Goal: Task Accomplishment & Management: Complete application form

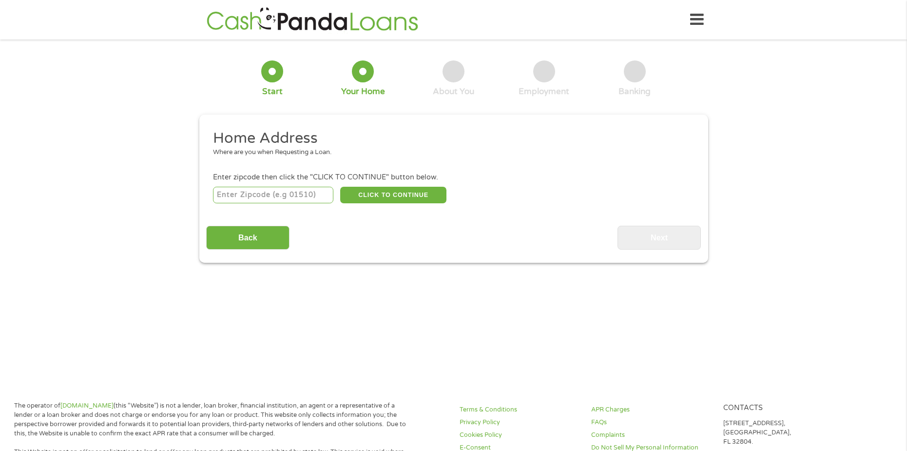
click at [313, 198] on input "number" at bounding box center [273, 195] width 120 height 17
type input "45619"
click at [429, 197] on button "CLICK TO CONTINUE" at bounding box center [393, 195] width 106 height 17
type input "45619"
type input "Chesapeake"
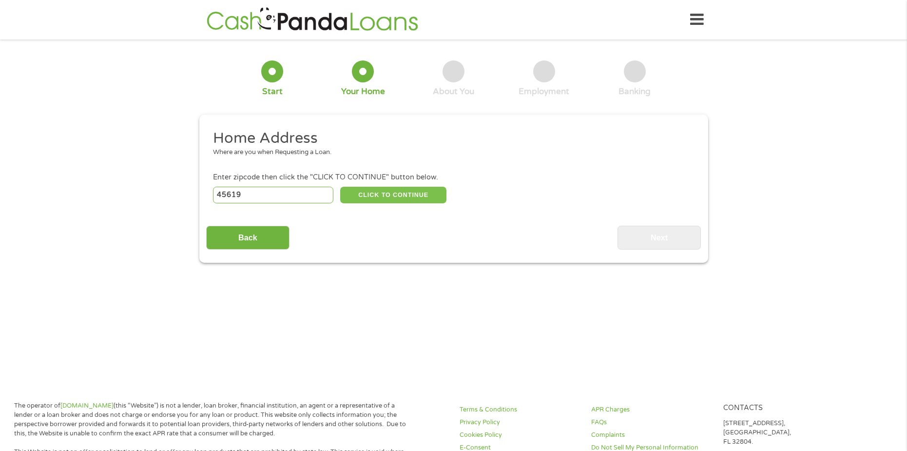
select select "[US_STATE]"
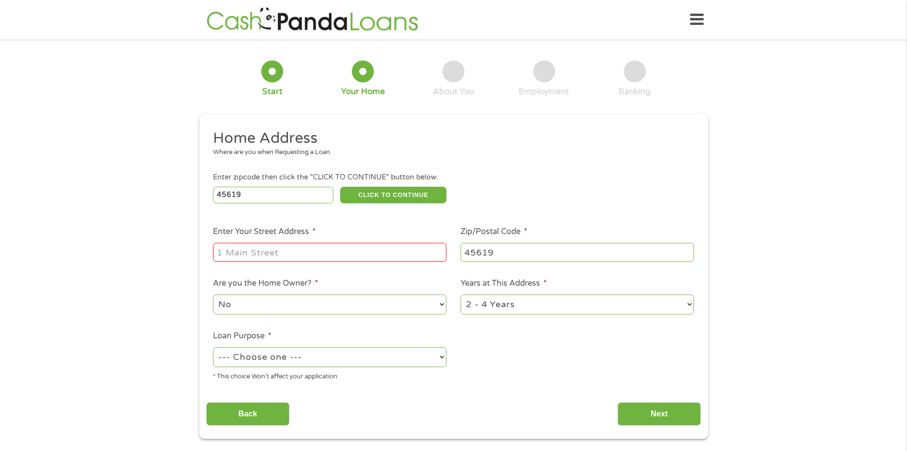
click at [378, 246] on input "Enter Your Street Address *" at bounding box center [329, 252] width 233 height 19
type input "[STREET_ADDRESS]"
click at [330, 306] on select "No Yes" at bounding box center [329, 304] width 233 height 20
select select "yes"
click at [213, 294] on select "No Yes" at bounding box center [329, 304] width 233 height 20
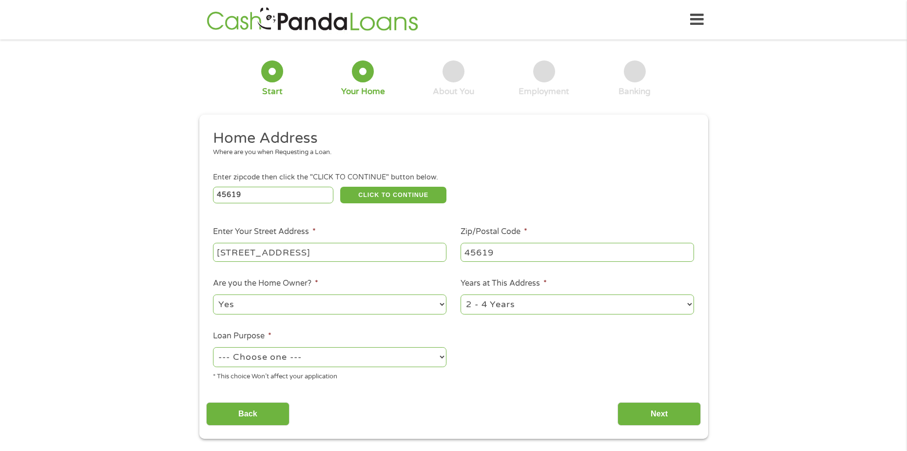
click at [560, 316] on ul "Home Address Where are you when Requesting a Loan. Enter zipcode then click the…" at bounding box center [453, 259] width 495 height 260
click at [557, 311] on select "1 Year or less 1 - 2 Years 2 - 4 Years Over 4 Years" at bounding box center [576, 304] width 233 height 20
select select "60months"
click at [460, 294] on select "1 Year or less 1 - 2 Years 2 - 4 Years Over 4 Years" at bounding box center [576, 304] width 233 height 20
click at [397, 357] on select "--- Choose one --- Pay Bills Debt Consolidation Home Improvement Major Purchase…" at bounding box center [329, 357] width 233 height 20
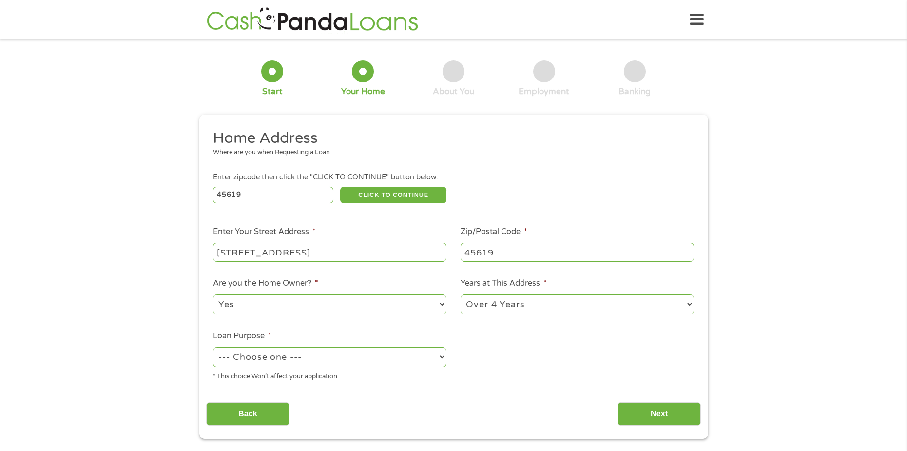
select select "other"
click at [213, 347] on select "--- Choose one --- Pay Bills Debt Consolidation Home Improvement Major Purchase…" at bounding box center [329, 357] width 233 height 20
click at [644, 417] on input "Next" at bounding box center [658, 414] width 83 height 24
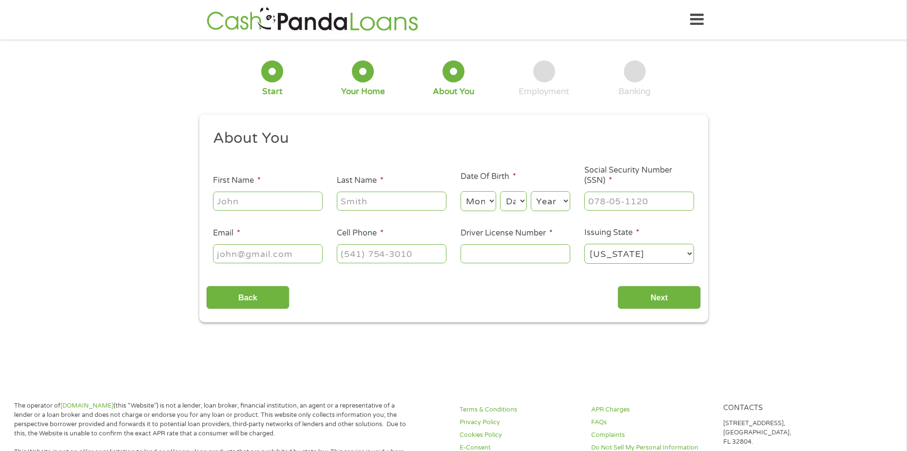
click at [282, 190] on div at bounding box center [268, 201] width 110 height 22
click at [290, 212] on div at bounding box center [268, 201] width 110 height 22
click at [288, 198] on input "First Name *" at bounding box center [268, 200] width 110 height 19
click at [296, 205] on input "[PERSON_NAME]" at bounding box center [268, 200] width 110 height 19
type input "[PERSON_NAME]"
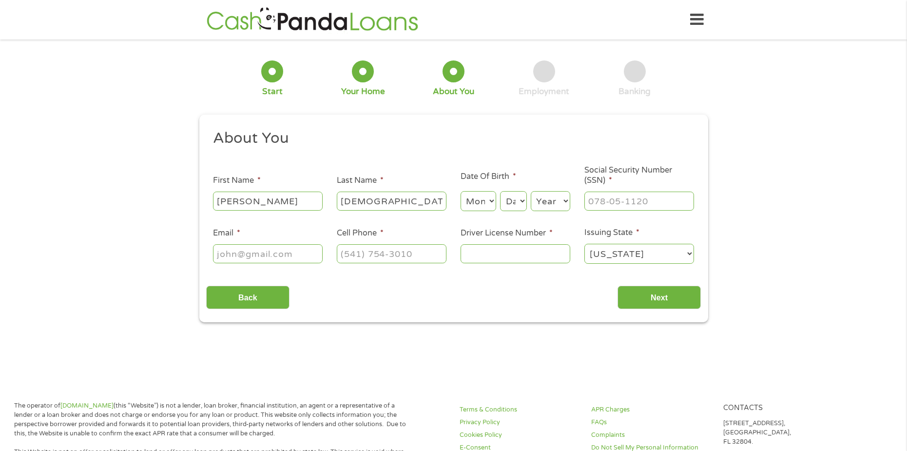
type input "[DEMOGRAPHIC_DATA]"
click at [462, 200] on select "Month 1 2 3 4 5 6 7 8 9 10 11 12" at bounding box center [478, 201] width 36 height 20
select select "12"
click at [460, 191] on select "Month 1 2 3 4 5 6 7 8 9 10 11 12" at bounding box center [478, 201] width 36 height 20
click at [514, 208] on select "Day 1 2 3 4 5 6 7 8 9 10 11 12 13 14 15 16 17 18 19 20 21 22 23 24 25 26 27 28 …" at bounding box center [513, 201] width 26 height 20
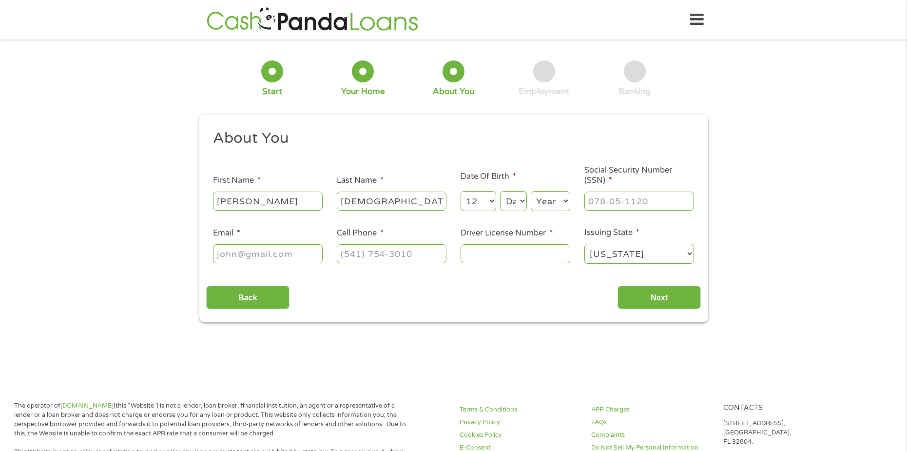
select select "23"
click at [500, 191] on select "Day 1 2 3 4 5 6 7 8 9 10 11 12 13 14 15 16 17 18 19 20 21 22 23 24 25 26 27 28 …" at bounding box center [513, 201] width 26 height 20
click at [546, 196] on select "Year [DATE] 2006 2005 2004 2003 2002 2001 2000 1999 1998 1997 1996 1995 1994 19…" at bounding box center [550, 201] width 39 height 20
select select "2003"
click at [531, 191] on select "Year [DATE] 2006 2005 2004 2003 2002 2001 2000 1999 1998 1997 1996 1995 1994 19…" at bounding box center [550, 201] width 39 height 20
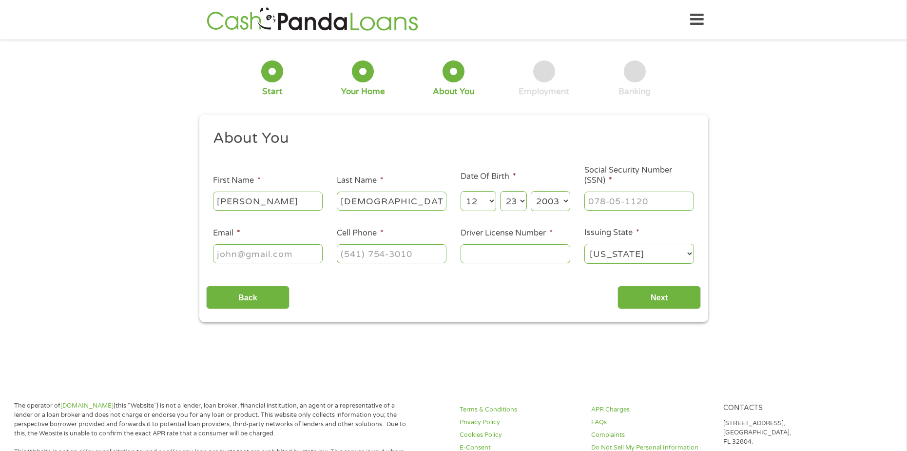
click at [608, 191] on div at bounding box center [639, 201] width 110 height 22
click at [608, 193] on input "___-__-____" at bounding box center [639, 200] width 110 height 19
type input "290-08-9234"
click at [301, 238] on li "Email *" at bounding box center [268, 246] width 124 height 38
click at [299, 244] on div at bounding box center [268, 254] width 110 height 22
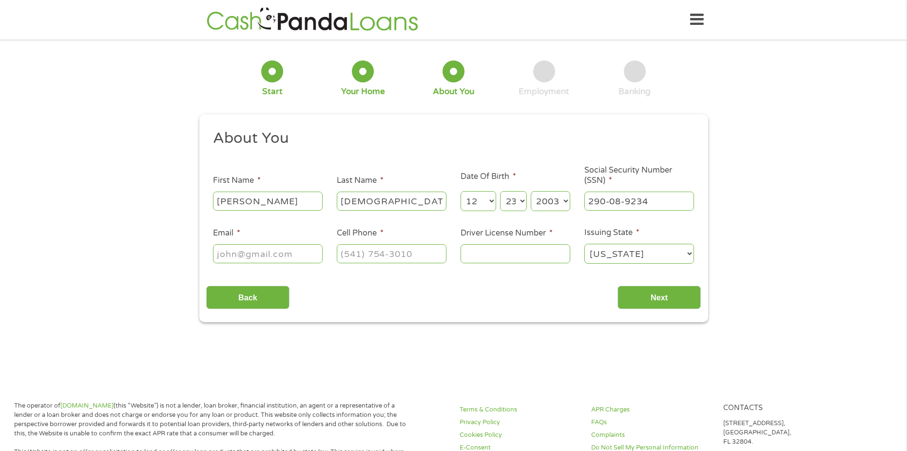
click at [296, 248] on input "Email *" at bounding box center [268, 253] width 110 height 19
type input "[EMAIL_ADDRESS][DOMAIN_NAME]"
click at [348, 258] on input "(___) ___-____" at bounding box center [392, 253] width 110 height 19
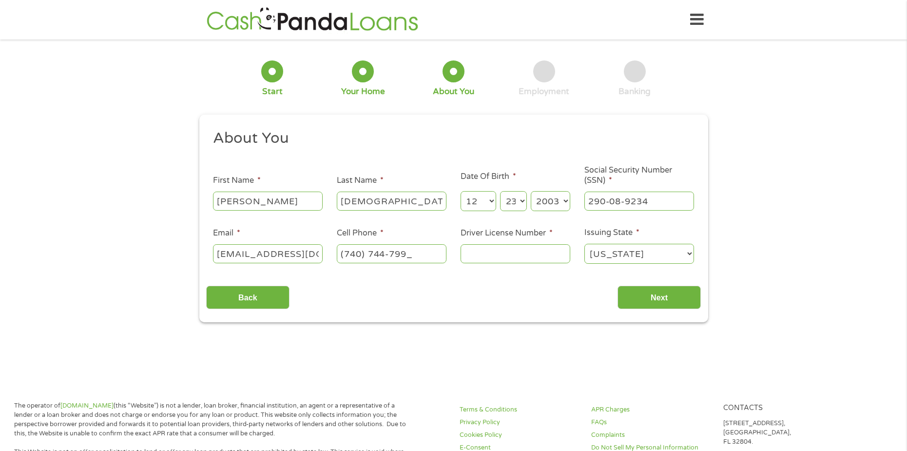
type input "[PHONE_NUMBER]"
click at [470, 249] on input "Driver License Number *" at bounding box center [515, 253] width 110 height 19
type input "VA007850"
click at [636, 291] on input "Next" at bounding box center [658, 297] width 83 height 24
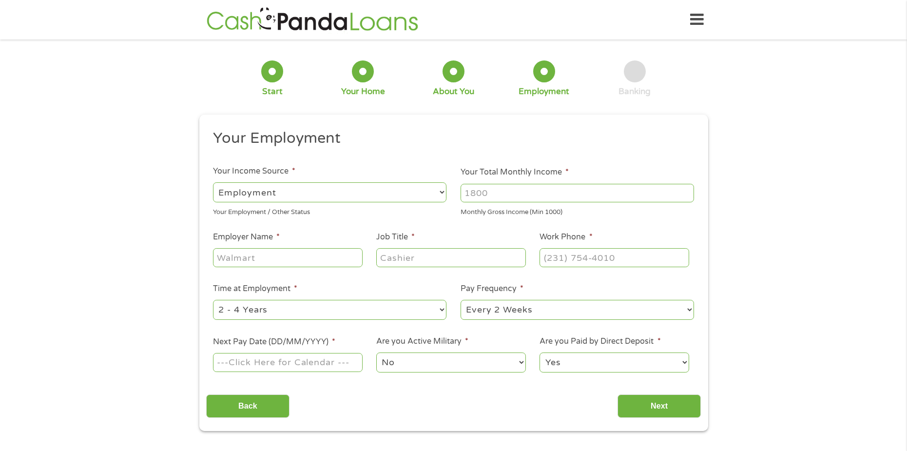
click at [397, 194] on select "--- Choose one --- Employment [DEMOGRAPHIC_DATA] Benefits" at bounding box center [329, 192] width 233 height 20
click at [526, 191] on input "Your Total Monthly Income *" at bounding box center [576, 193] width 233 height 19
type input "1000"
click at [354, 261] on input "Employer Name *" at bounding box center [287, 257] width 149 height 19
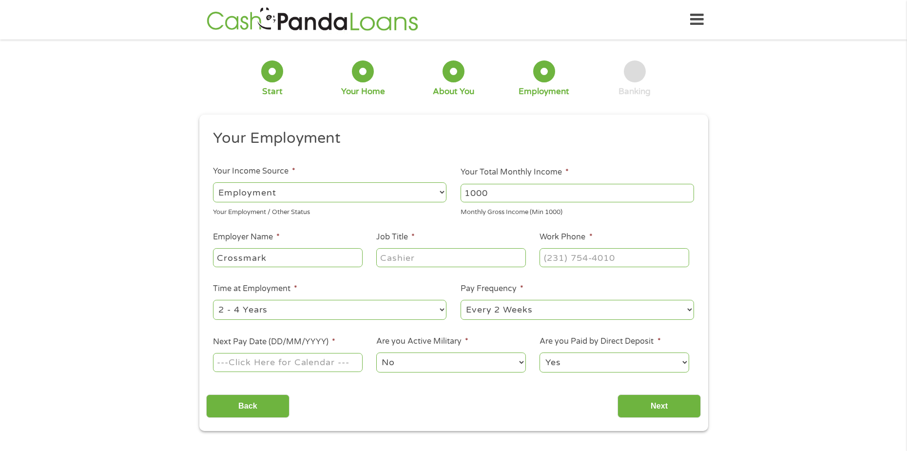
type input "Crossmark"
type input "Merchandiser"
click at [348, 314] on select "--- Choose one --- 1 Year or less 1 - 2 Years 2 - 4 Years Over 4 Years" at bounding box center [329, 310] width 233 height 20
select select "12months"
click at [213, 300] on select "--- Choose one --- 1 Year or less 1 - 2 Years 2 - 4 Years Over 4 Years" at bounding box center [329, 310] width 233 height 20
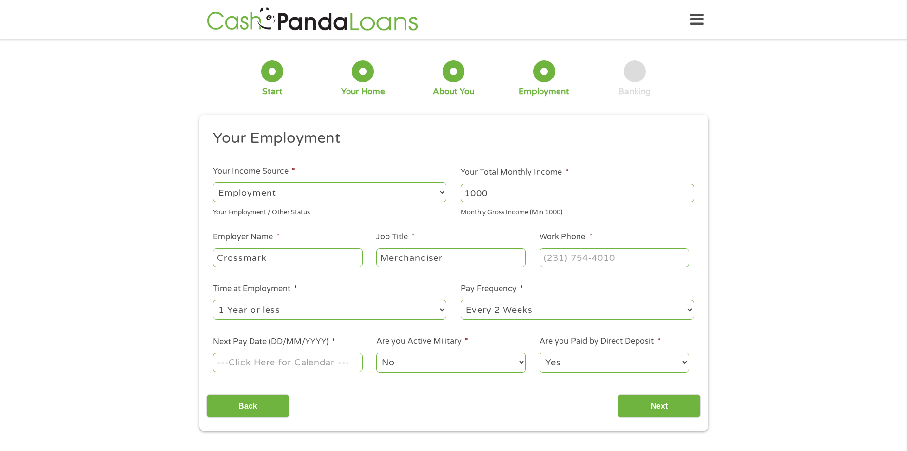
click at [486, 320] on div "--- Choose one --- Every 2 Weeks Every Week Monthly Semi-Monthly" at bounding box center [576, 309] width 233 height 23
click at [499, 310] on select "--- Choose one --- Every 2 Weeks Every Week Monthly Semi-Monthly" at bounding box center [576, 310] width 233 height 20
select select "weekly"
click at [460, 300] on select "--- Choose one --- Every 2 Weeks Every Week Monthly Semi-Monthly" at bounding box center [576, 310] width 233 height 20
click at [316, 367] on input "Next Pay Date (DD/MM/YYYY) *" at bounding box center [287, 362] width 149 height 19
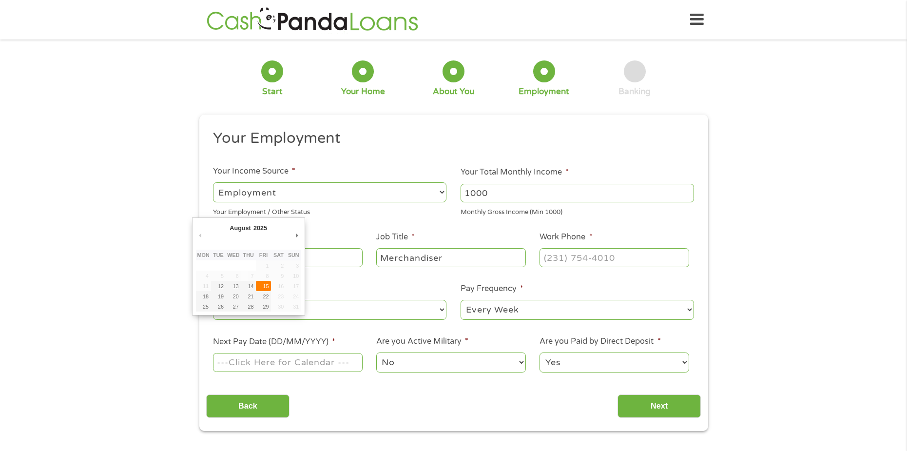
type input "[DATE]"
type input "(___) ___-____"
click at [566, 263] on input "(___) ___-____" at bounding box center [613, 257] width 149 height 19
click at [543, 259] on input "(___) ___-____" at bounding box center [613, 257] width 149 height 19
paste input "2"
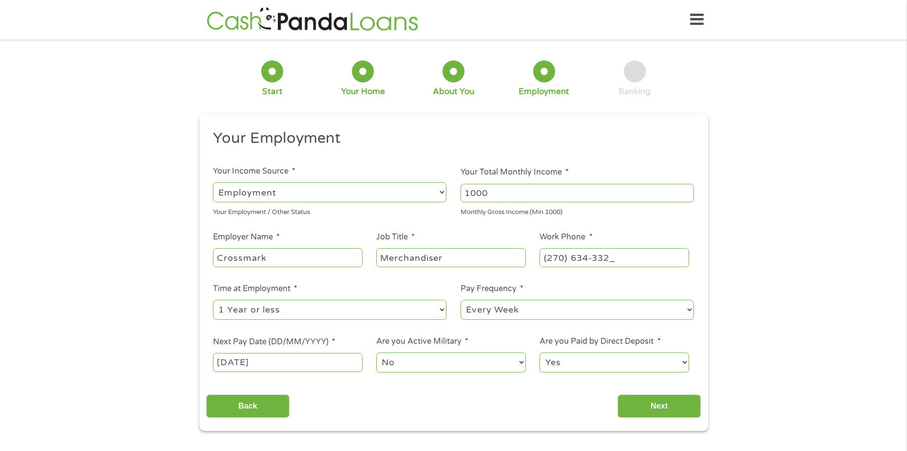
type input "[PHONE_NUMBER]"
click at [684, 402] on input "Next" at bounding box center [658, 406] width 83 height 24
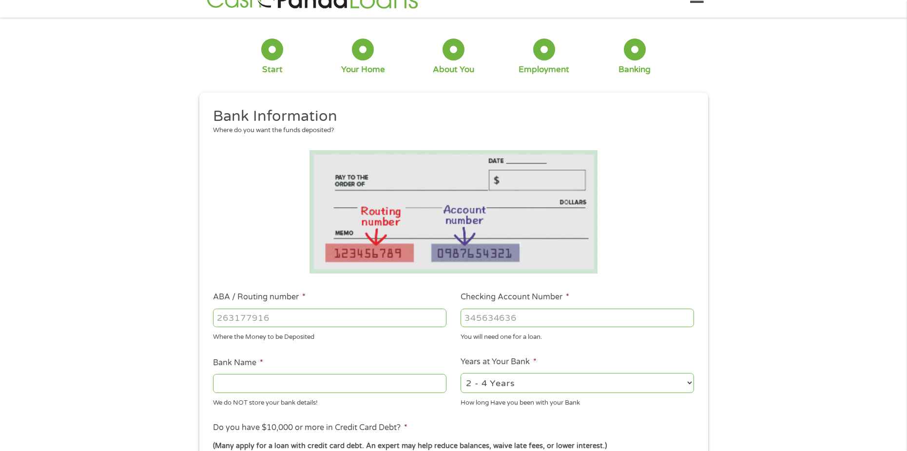
scroll to position [49, 0]
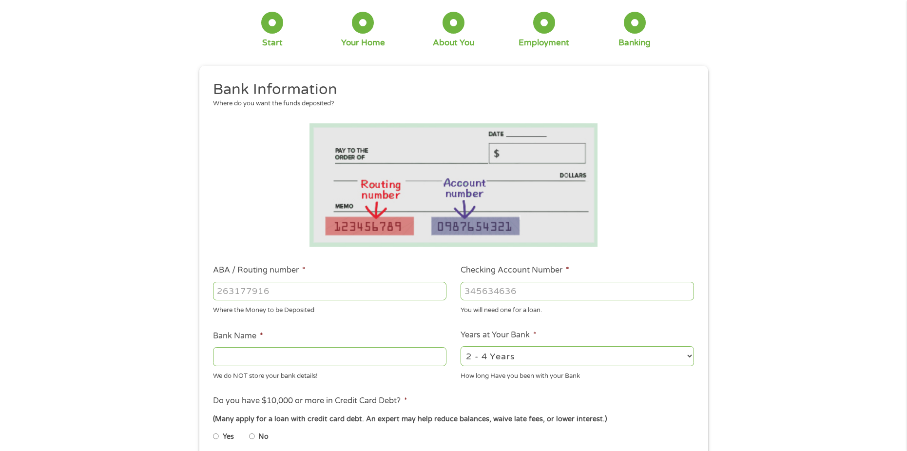
click at [353, 352] on input "Bank Name *" at bounding box center [329, 356] width 233 height 19
click at [533, 355] on select "2 - 4 Years 6 - 12 Months 1 - 2 Years Over 4 Years" at bounding box center [576, 356] width 233 height 20
select select "12months"
click at [460, 346] on select "2 - 4 Years 6 - 12 Months 1 - 2 Years Over 4 Years" at bounding box center [576, 356] width 233 height 20
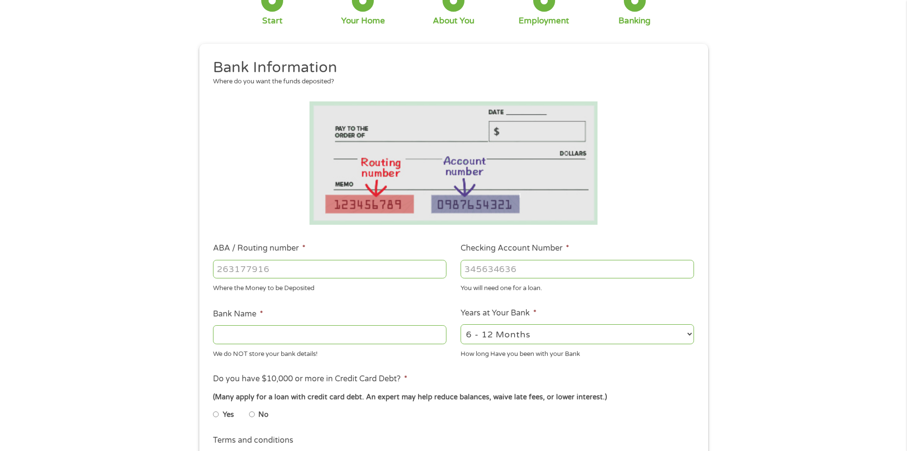
scroll to position [97, 0]
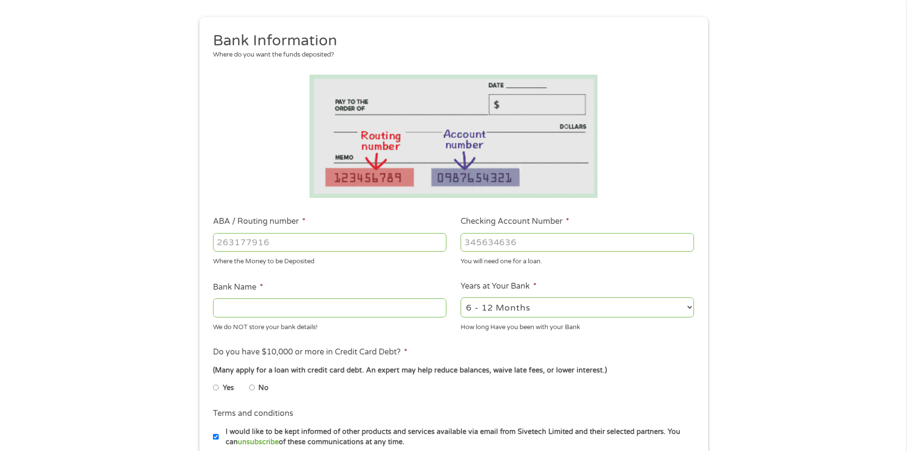
click at [258, 385] on label "No" at bounding box center [263, 387] width 10 height 11
click at [255, 385] on input "No" at bounding box center [252, 388] width 6 height 16
radio input "true"
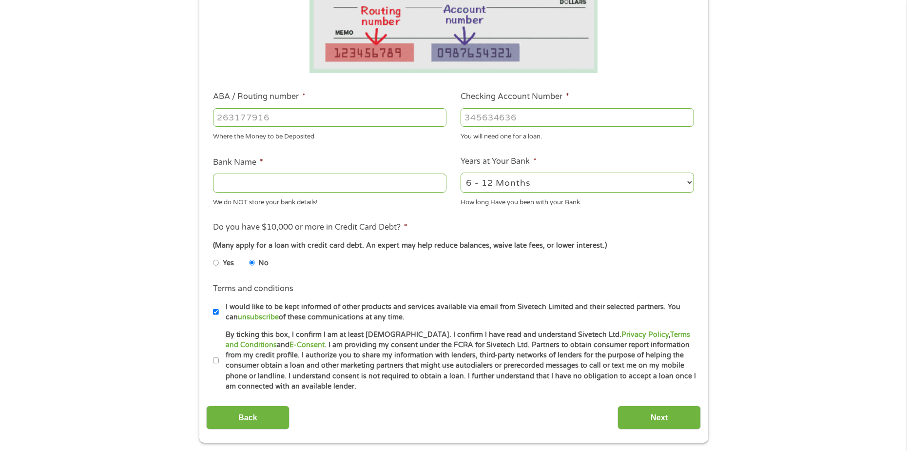
scroll to position [244, 0]
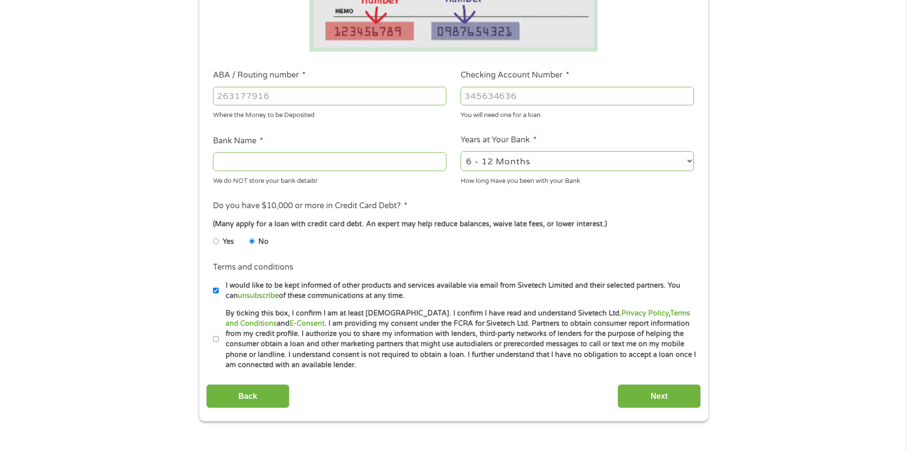
click at [262, 346] on label "By ticking this box, I confirm I am at least [DEMOGRAPHIC_DATA]. I confirm I ha…" at bounding box center [458, 339] width 478 height 62
click at [219, 346] on input "By ticking this box, I confirm I am at least [DEMOGRAPHIC_DATA]. I confirm I ha…" at bounding box center [216, 339] width 6 height 16
checkbox input "true"
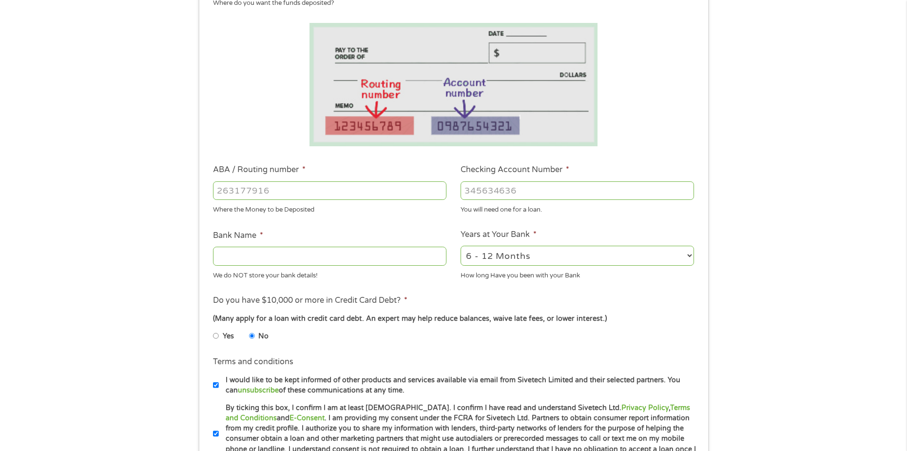
scroll to position [146, 0]
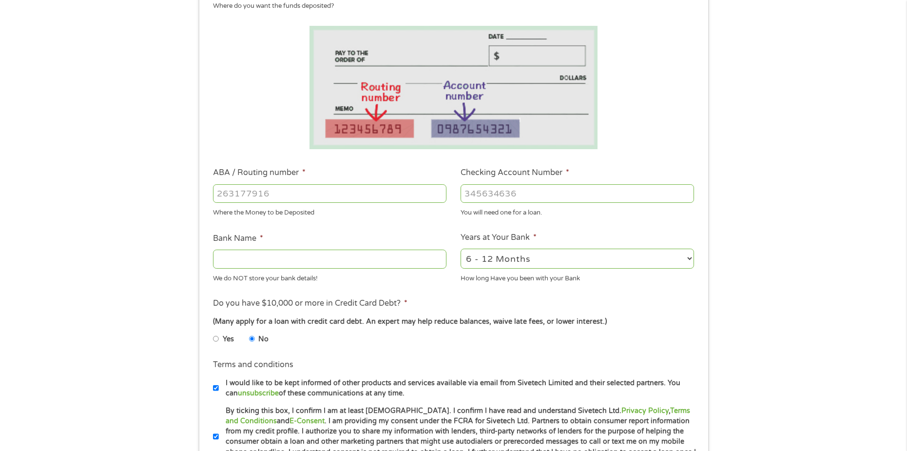
click at [289, 261] on input "Bank Name *" at bounding box center [329, 258] width 233 height 19
type input "Huntington Bank"
click at [299, 193] on input "ABA / Routing number *" at bounding box center [329, 193] width 233 height 19
click at [230, 191] on input "ABA / Routing number *" at bounding box center [329, 193] width 233 height 19
type input "044000024"
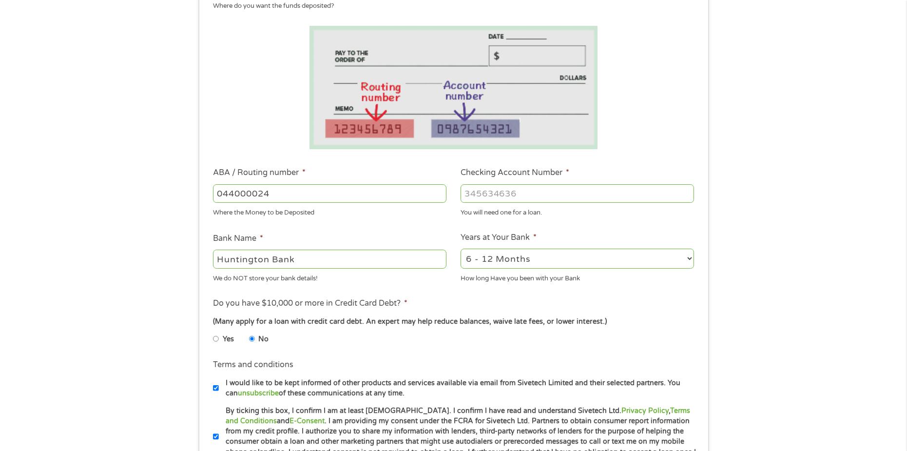
type input "HUNTINGTON NATIONAL BANK"
type input "044000024"
click at [530, 196] on input "Checking Account Number *" at bounding box center [576, 193] width 233 height 19
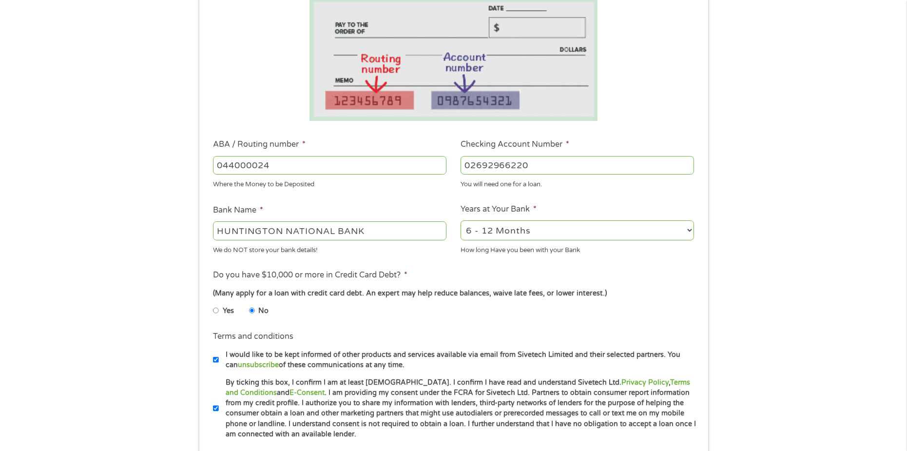
scroll to position [292, 0]
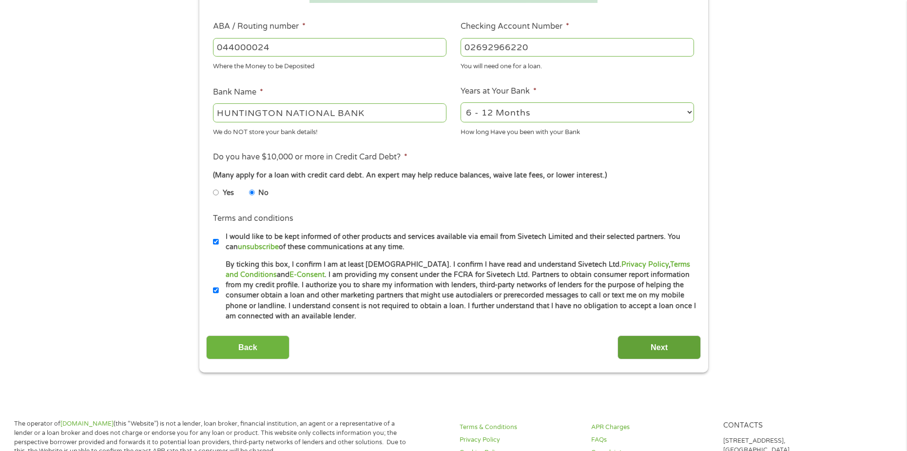
type input "02692966220"
click at [636, 357] on input "Next" at bounding box center [658, 347] width 83 height 24
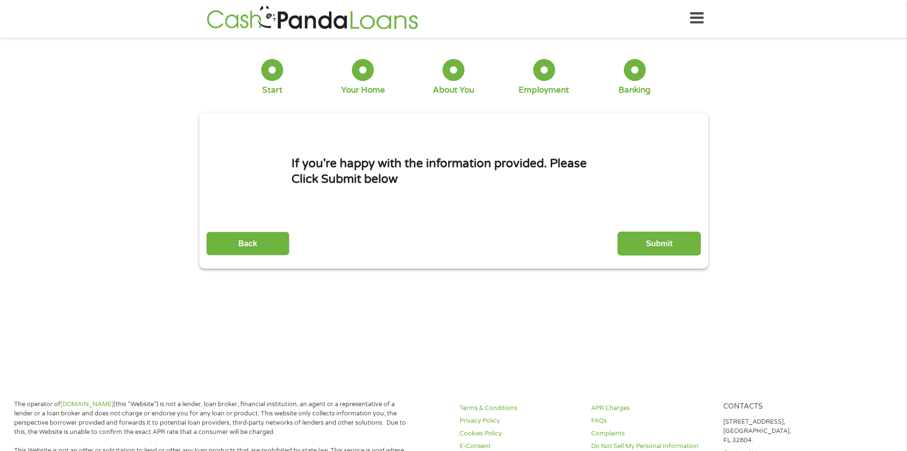
scroll to position [0, 0]
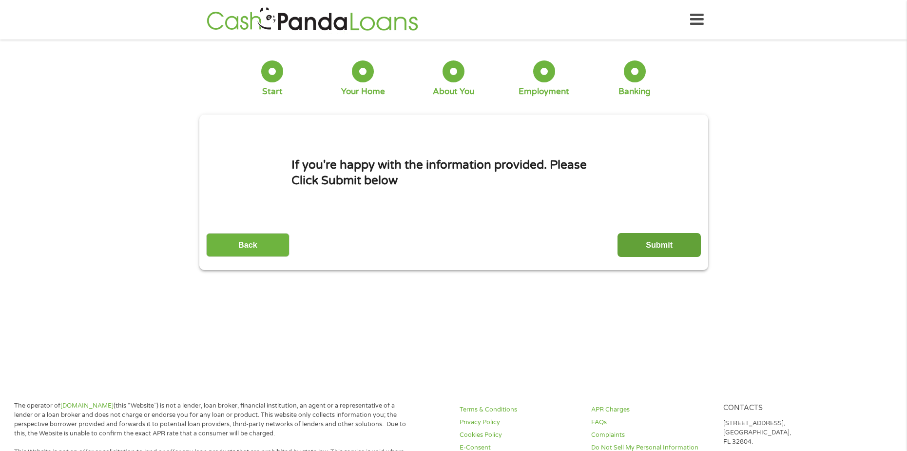
click at [641, 240] on input "Submit" at bounding box center [658, 245] width 83 height 24
